Goal: Submit feedback/report problem

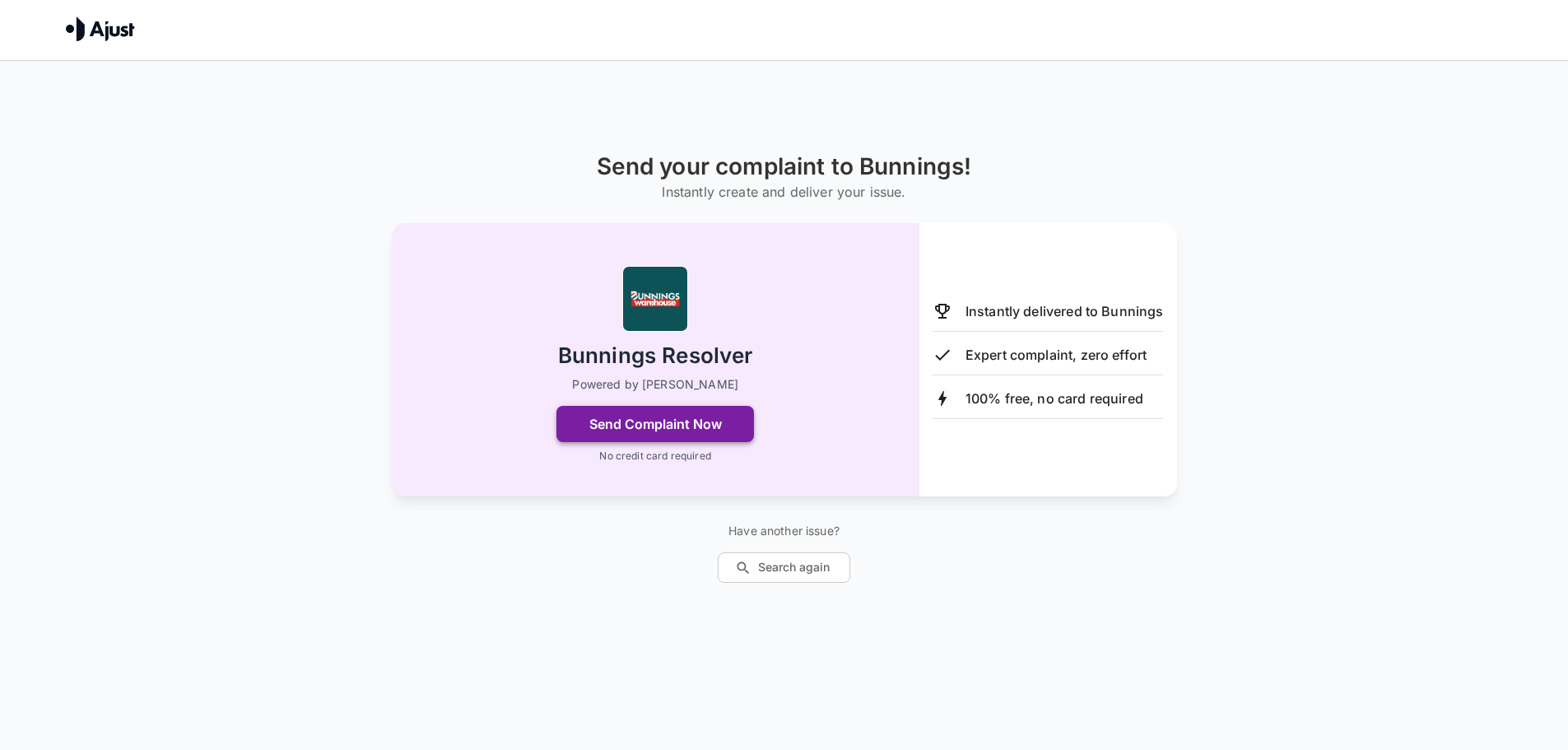
click at [640, 435] on button "Send Complaint Now" at bounding box center [656, 424] width 198 height 36
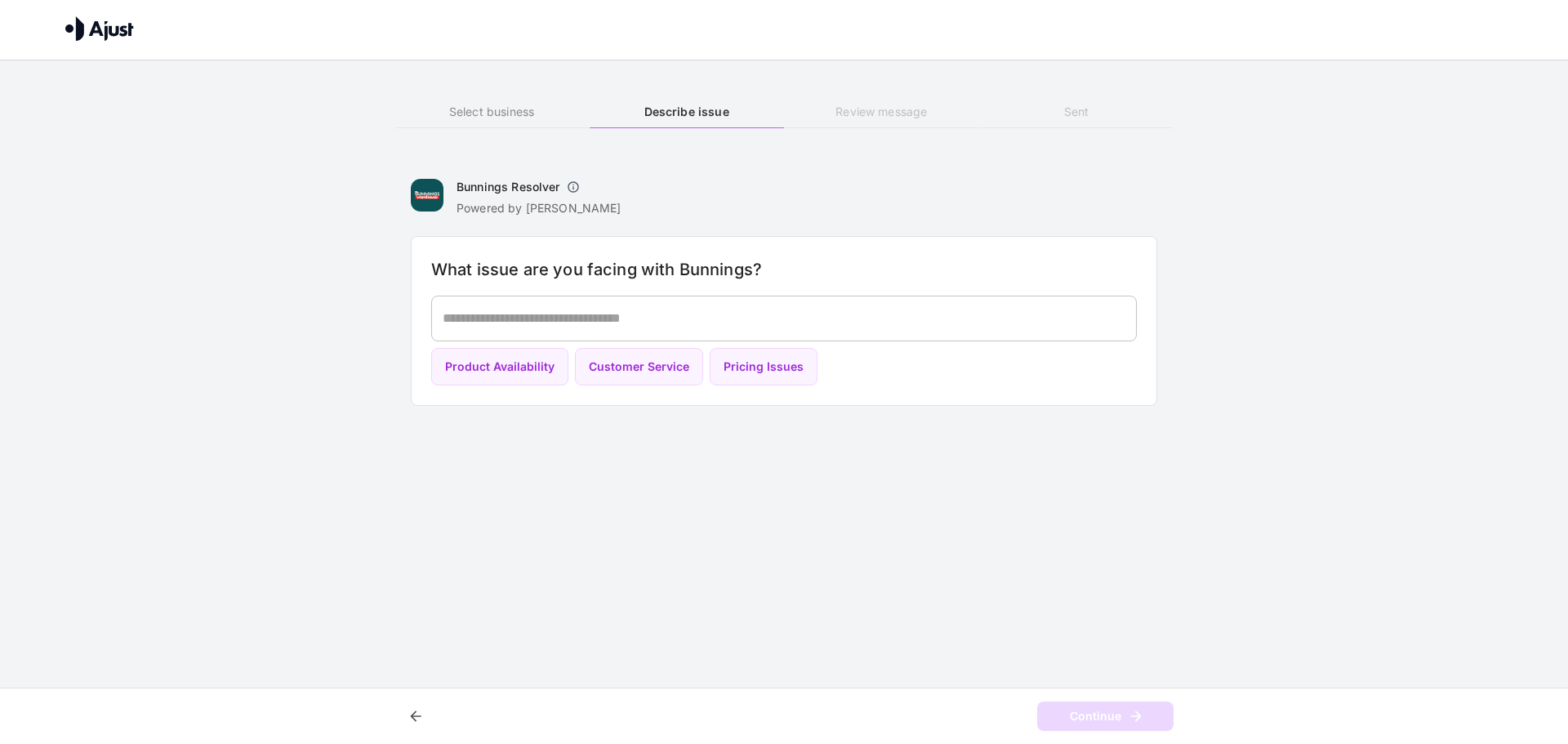
click at [708, 198] on div "Bunnings Resolver Powered by Ajust" at bounding box center [784, 194] width 747 height 42
click at [451, 378] on button "Product Availability" at bounding box center [499, 366] width 137 height 39
click at [760, 379] on button "Pricing Issues" at bounding box center [763, 366] width 108 height 39
type textarea "**********"
click at [1075, 734] on div "Continue" at bounding box center [784, 716] width 1568 height 57
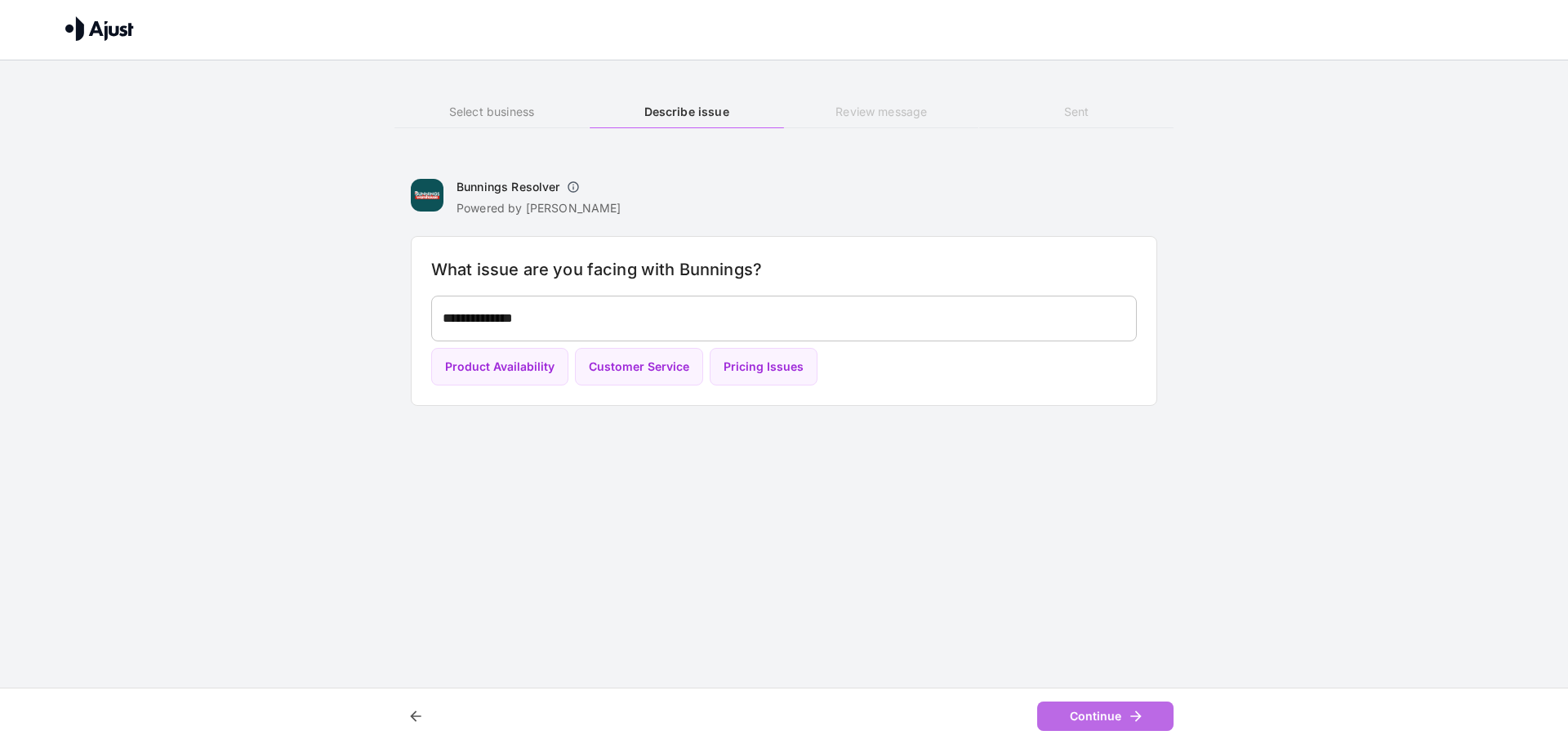
click at [1080, 729] on button "Continue" at bounding box center [1105, 716] width 137 height 30
click at [89, 22] on img at bounding box center [100, 28] width 69 height 24
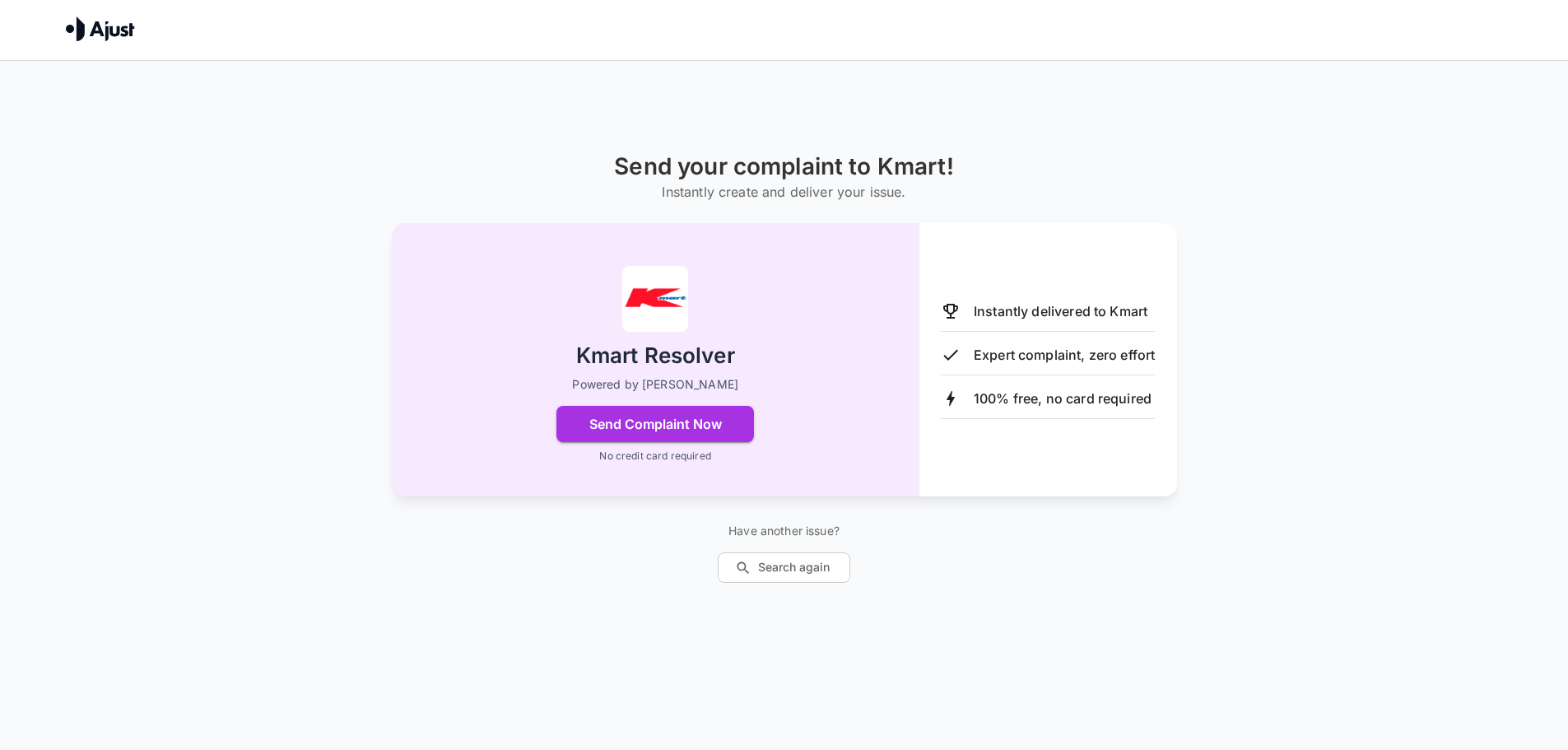
scroll to position [61, 0]
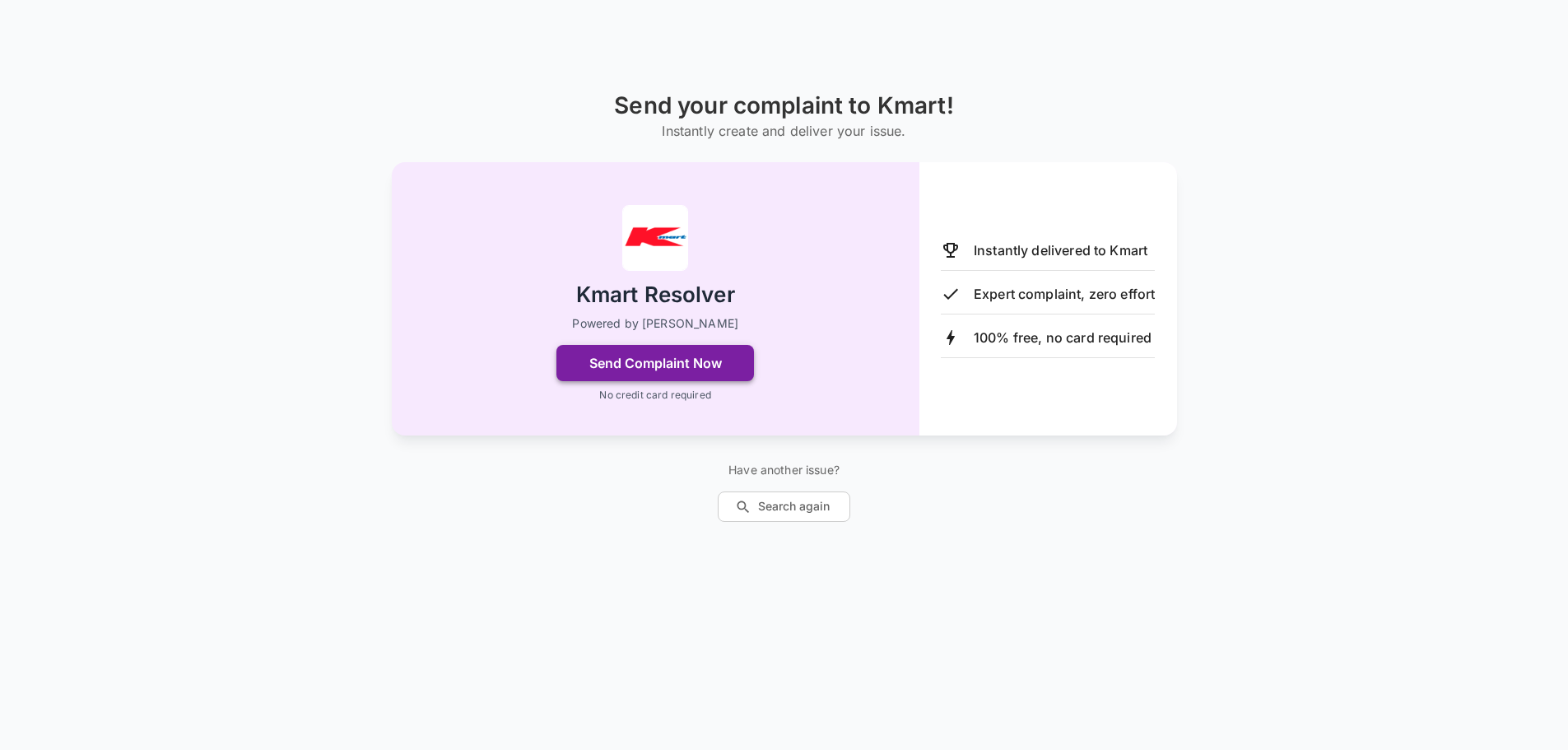
click at [623, 375] on button "Send Complaint Now" at bounding box center [656, 363] width 198 height 36
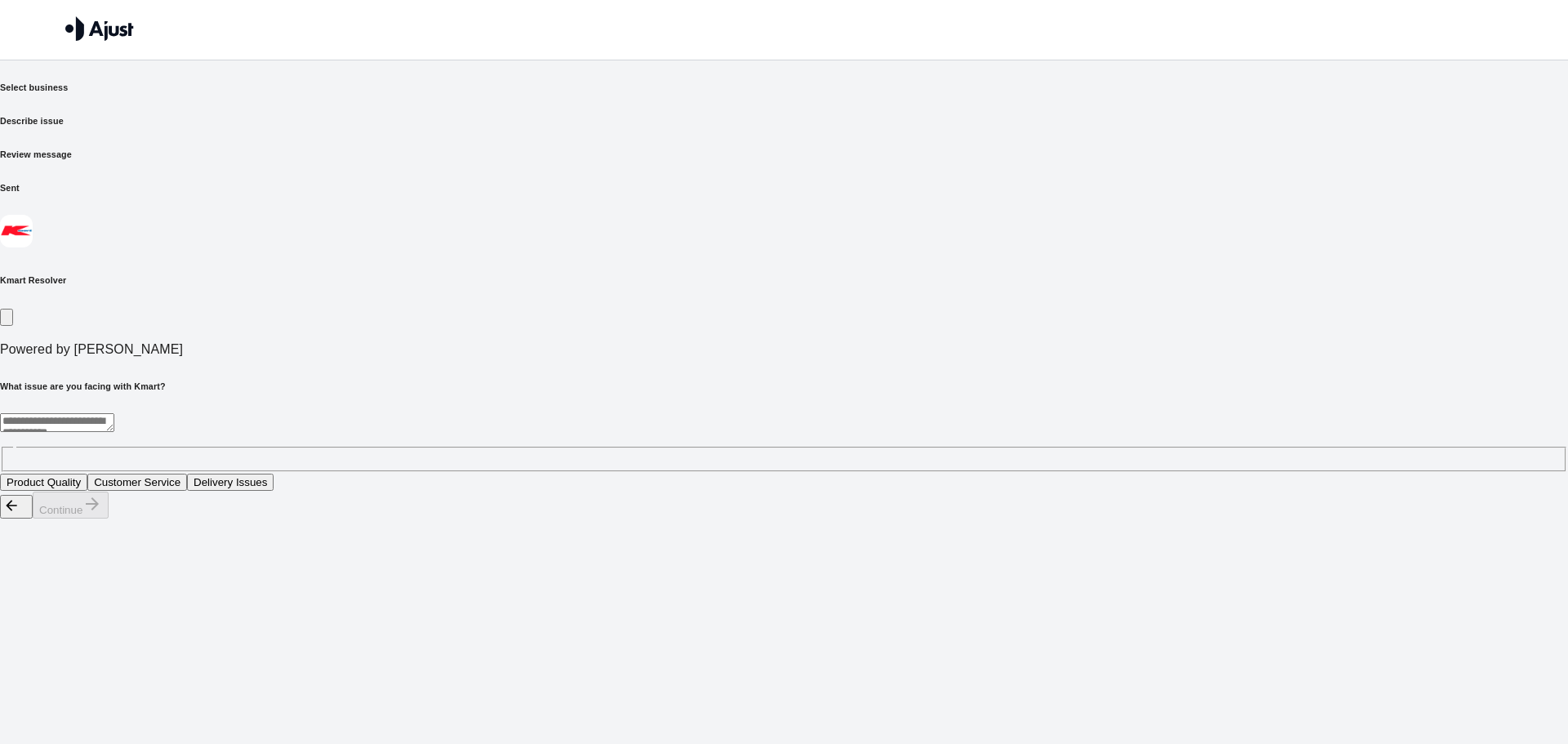
click at [187, 474] on button "Customer Service" at bounding box center [138, 483] width 100 height 17
click at [108, 519] on button "Continue" at bounding box center [71, 504] width 76 height 27
click at [153, 474] on button "Long wait time for assistance" at bounding box center [77, 483] width 153 height 17
click at [108, 519] on button "Continue" at bounding box center [71, 504] width 76 height 27
click at [683, 413] on textarea at bounding box center [341, 422] width 683 height 19
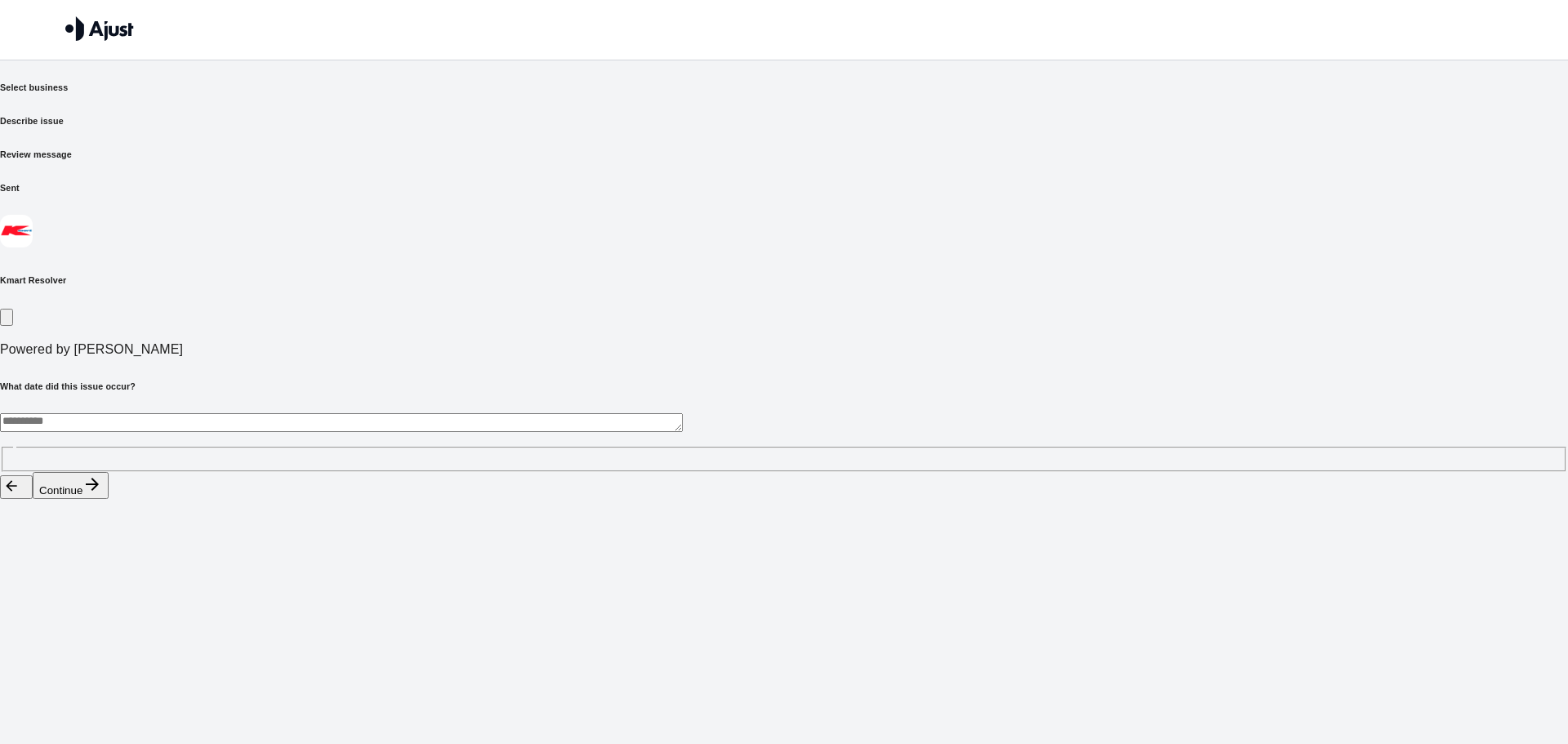
click at [108, 499] on button "Continue" at bounding box center [71, 485] width 76 height 27
click at [108, 519] on button "Continue" at bounding box center [71, 504] width 76 height 27
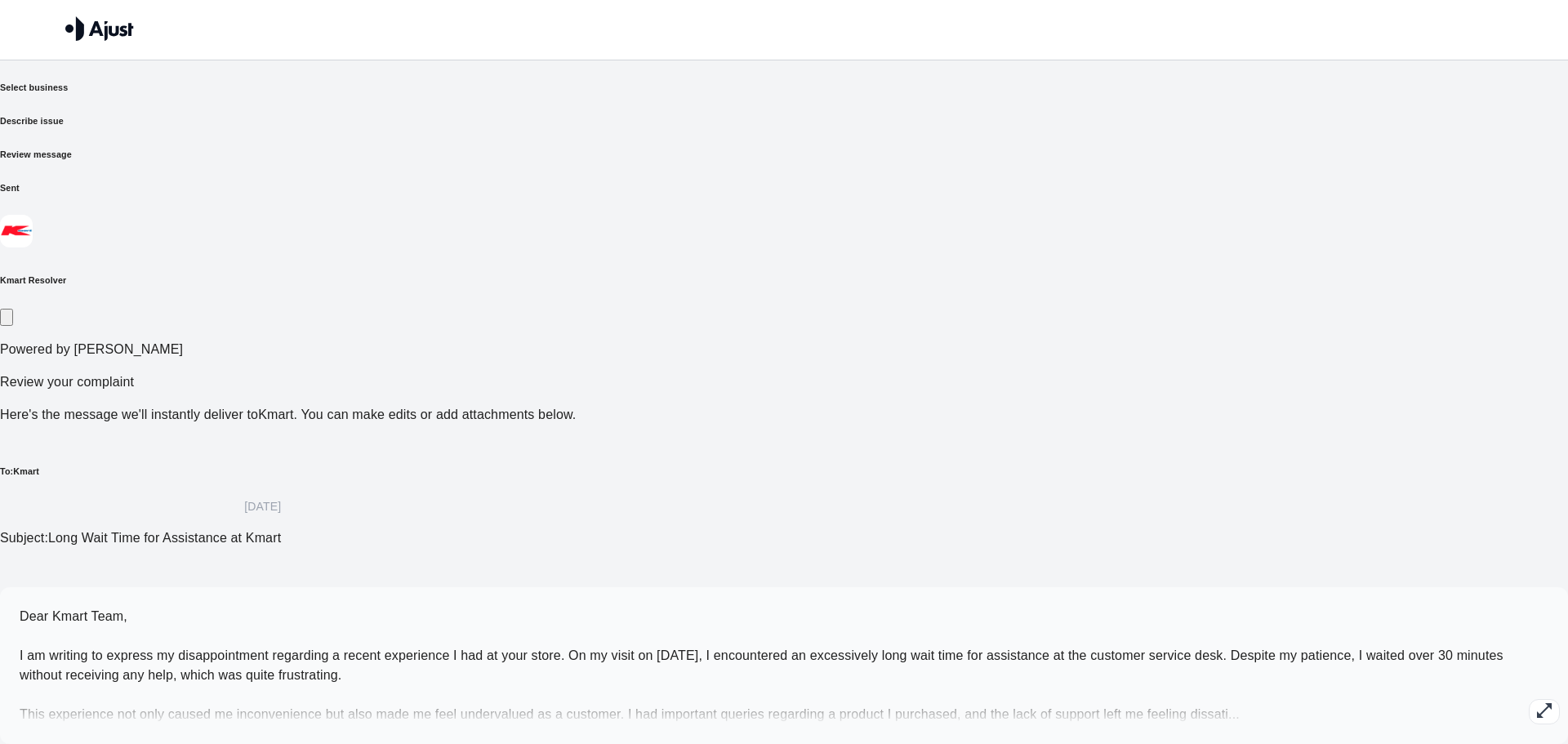
click at [1528, 699] on button "button" at bounding box center [1544, 711] width 31 height 25
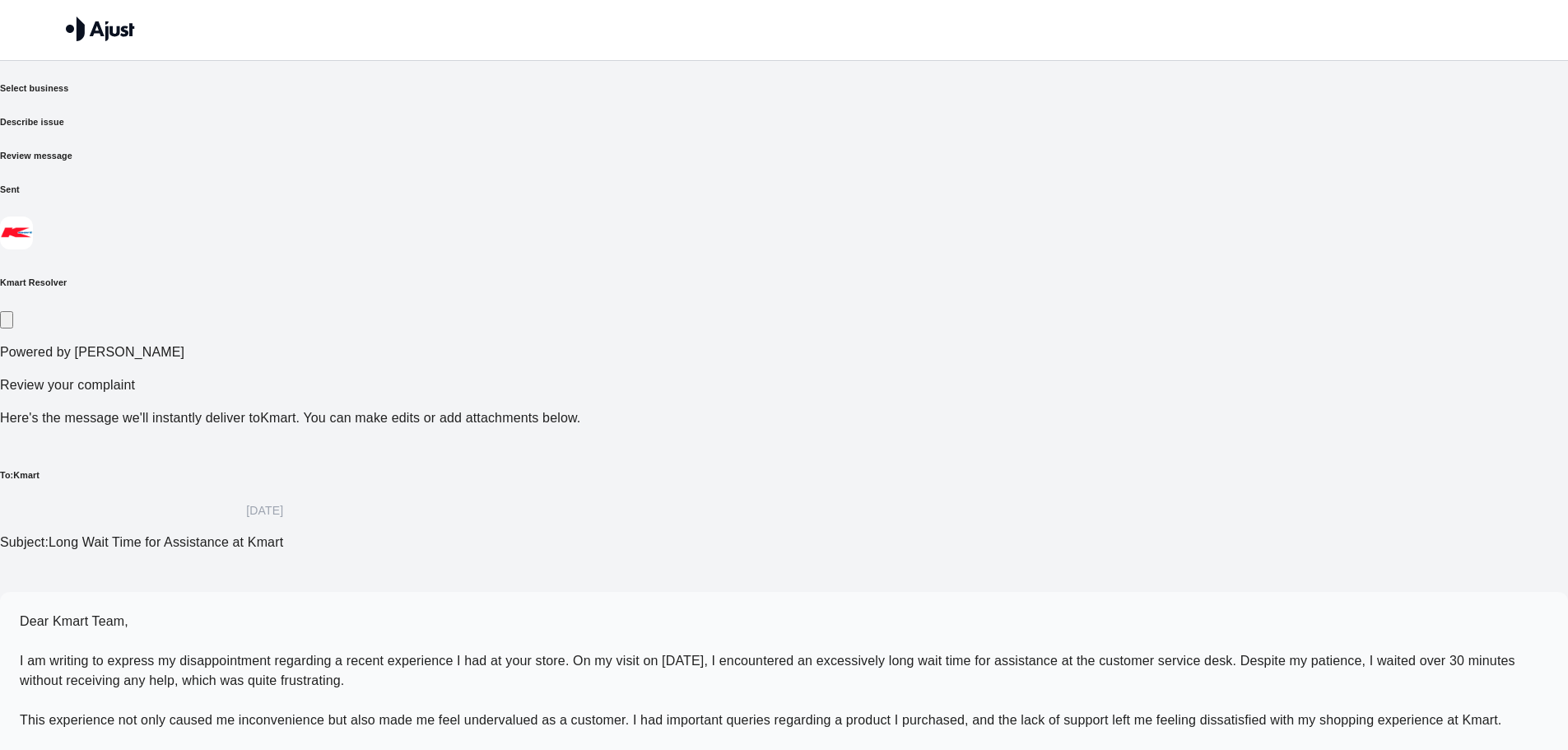
click at [7, 323] on icon "button" at bounding box center [7, 323] width 0 height 0
